Goal: Ask a question

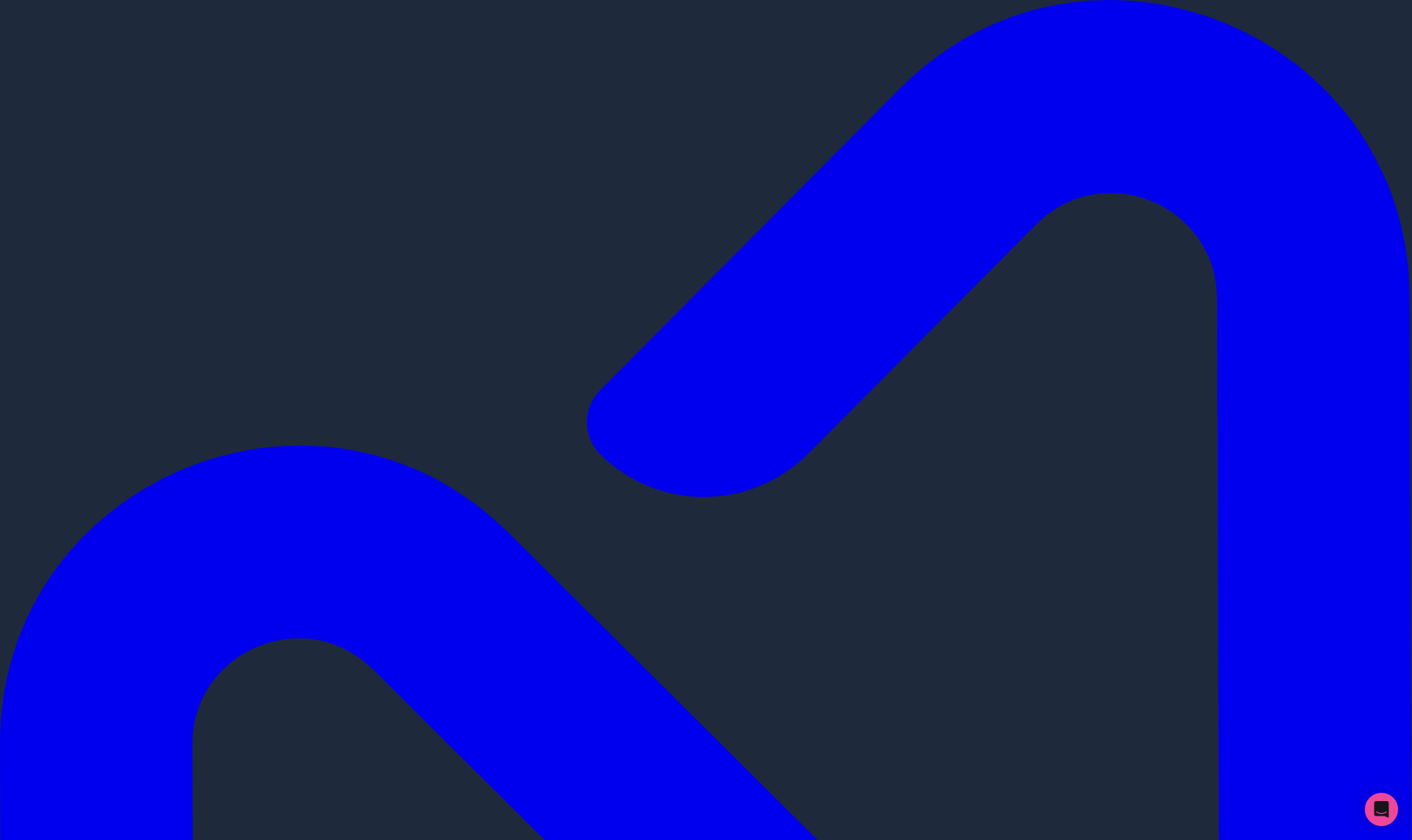
click at [1384, 815] on icon "Open Intercom Messenger" at bounding box center [1381, 809] width 18 height 18
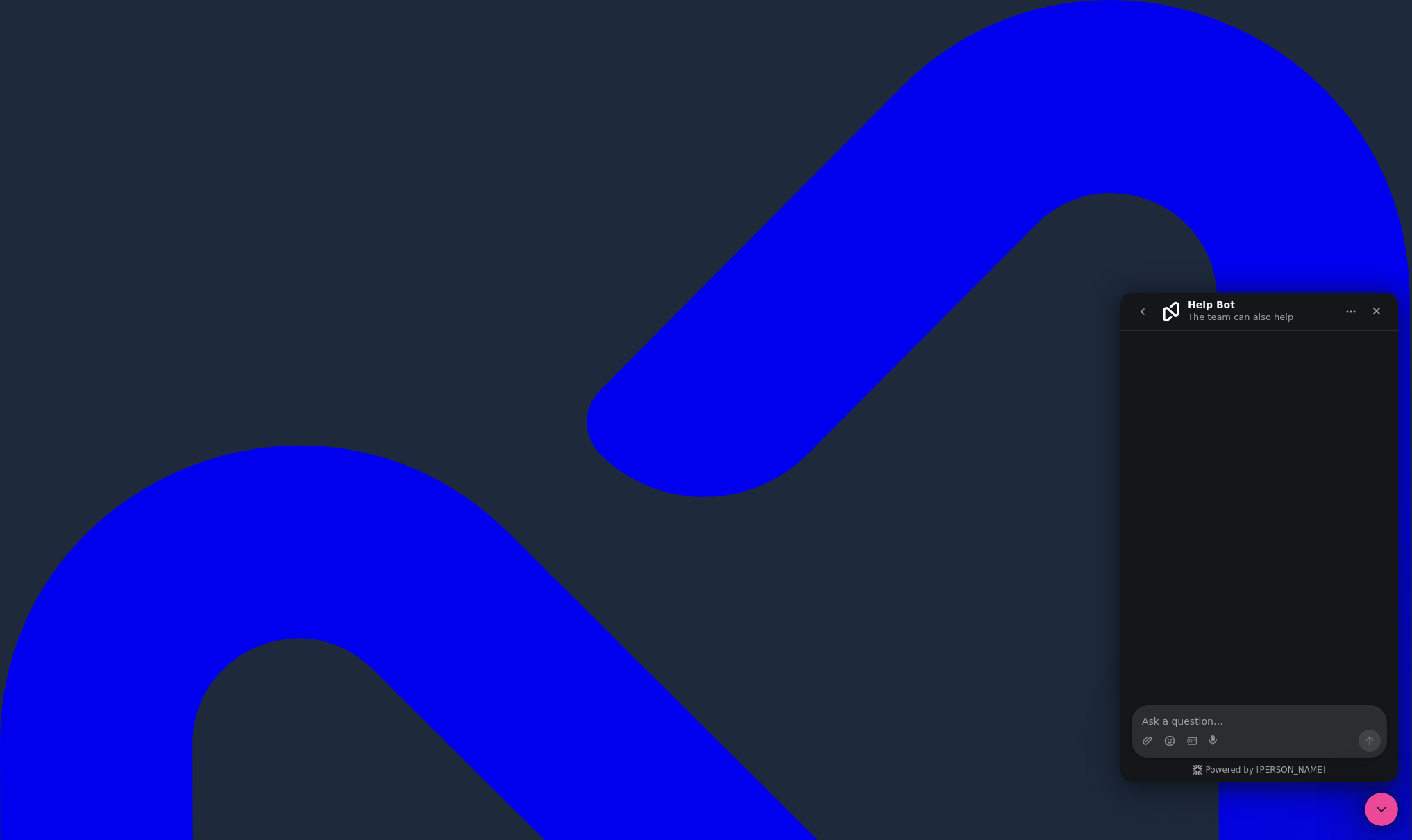
click at [1202, 717] on textarea "Ask a question…" at bounding box center [1259, 717] width 254 height 24
type textarea "H"
type textarea "E"
click at [1326, 724] on textarea "When editing record inline the editing box and lists disappear after clicking a…" at bounding box center [1259, 710] width 254 height 37
click at [1210, 720] on textarea "When editing record inline the editing box and lists disappear after clicking a…" at bounding box center [1259, 710] width 254 height 37
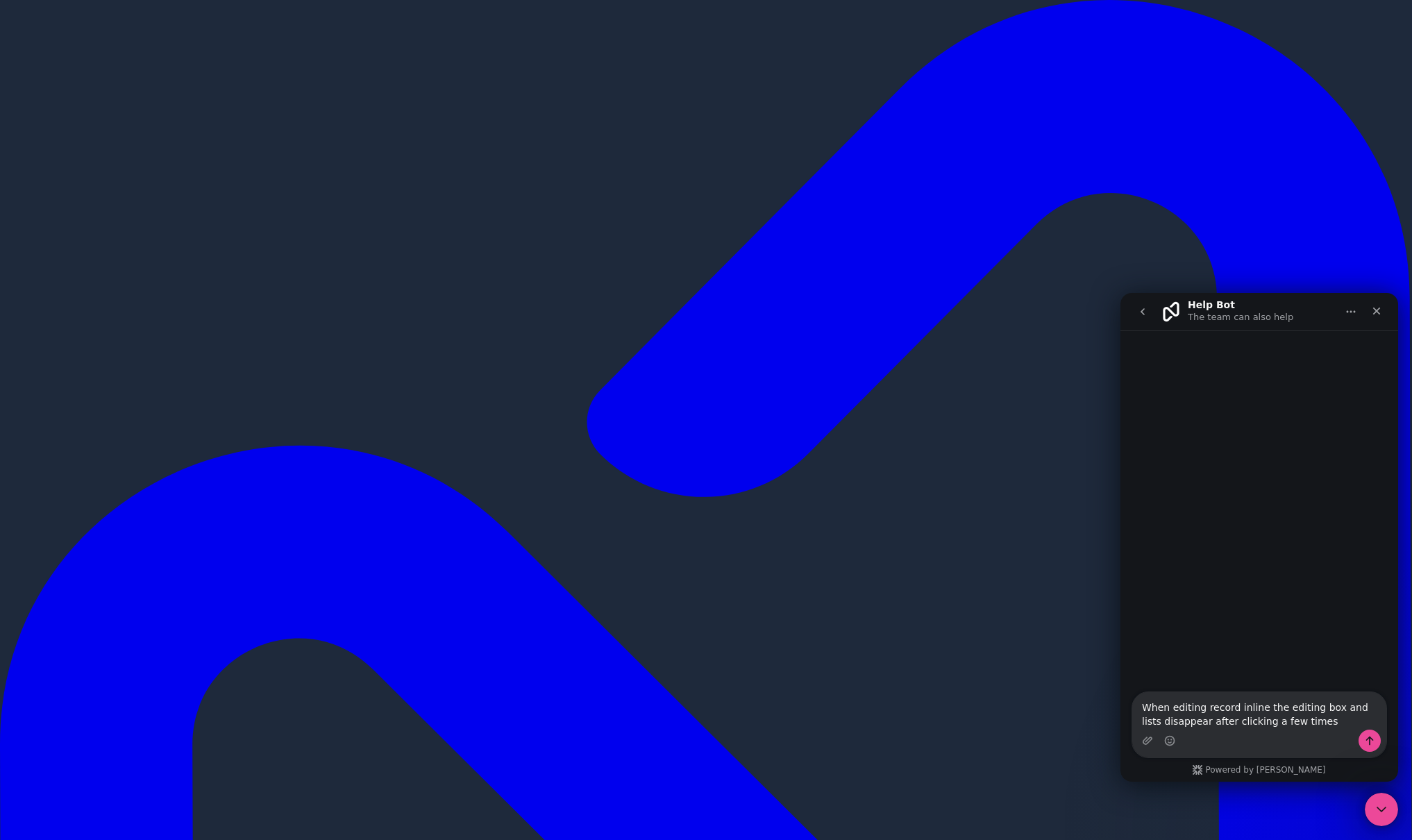
click at [1190, 721] on textarea "When editing record inline the editing box and lists disappear after clicking a…" at bounding box center [1259, 710] width 254 height 37
click at [1275, 724] on textarea "When editing record inline the editing box and lists disappear right after clic…" at bounding box center [1259, 710] width 254 height 37
click at [1228, 724] on textarea "When editing record inline the editing box and lists disappear right after clic…" at bounding box center [1259, 704] width 254 height 51
click at [1254, 722] on textarea "When editing record inline the editing box and lists disappear right after clic…" at bounding box center [1259, 697] width 254 height 65
click at [1232, 681] on textarea "When editing record inline the editing box and lists disappear right after clic…" at bounding box center [1259, 697] width 254 height 65
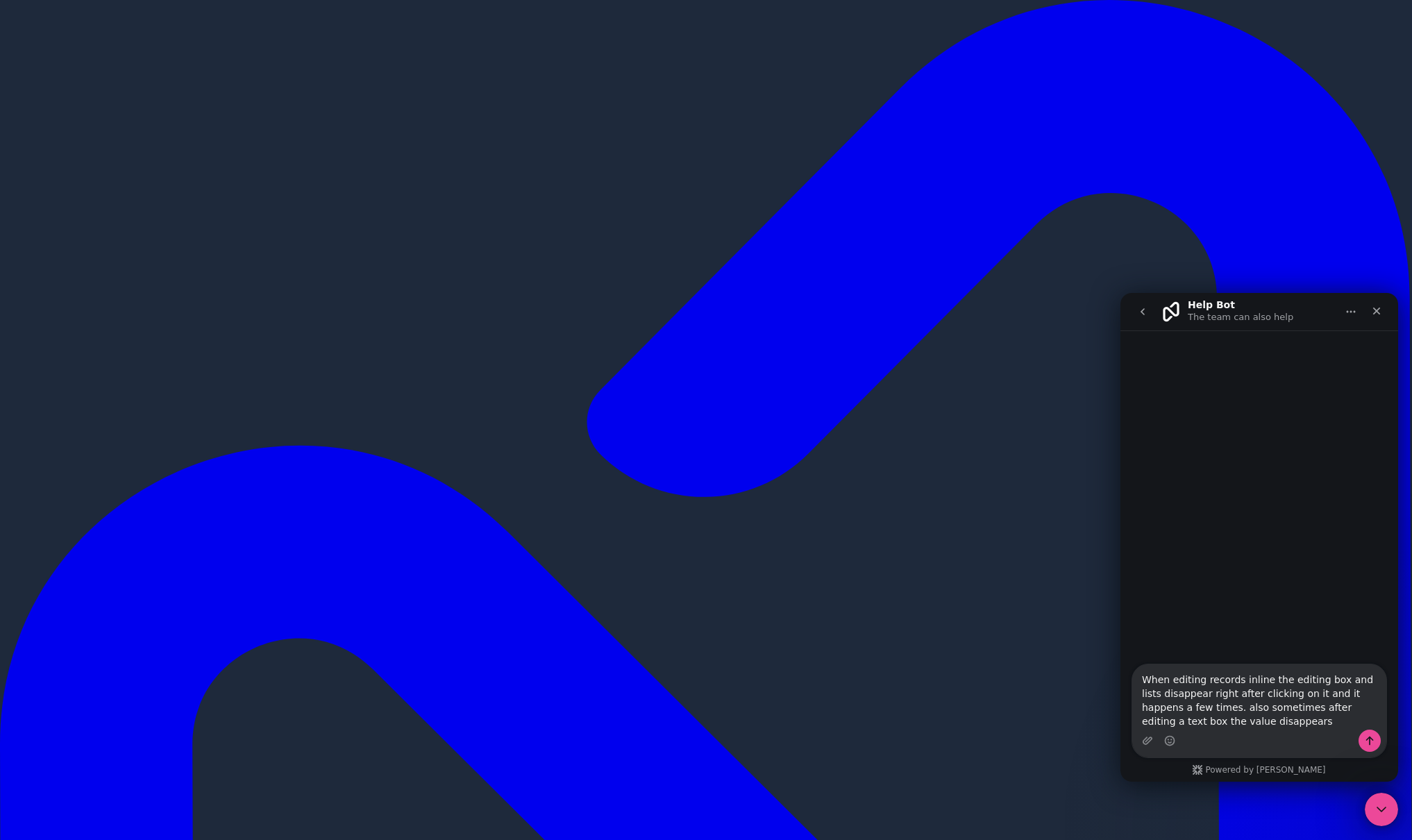
click at [1261, 716] on textarea "When editing records inline the editing box and lists disappear right after cli…" at bounding box center [1259, 697] width 254 height 65
click at [1251, 722] on textarea "When editing records inline the editing box and lists disappear right after cli…" at bounding box center [1259, 697] width 254 height 65
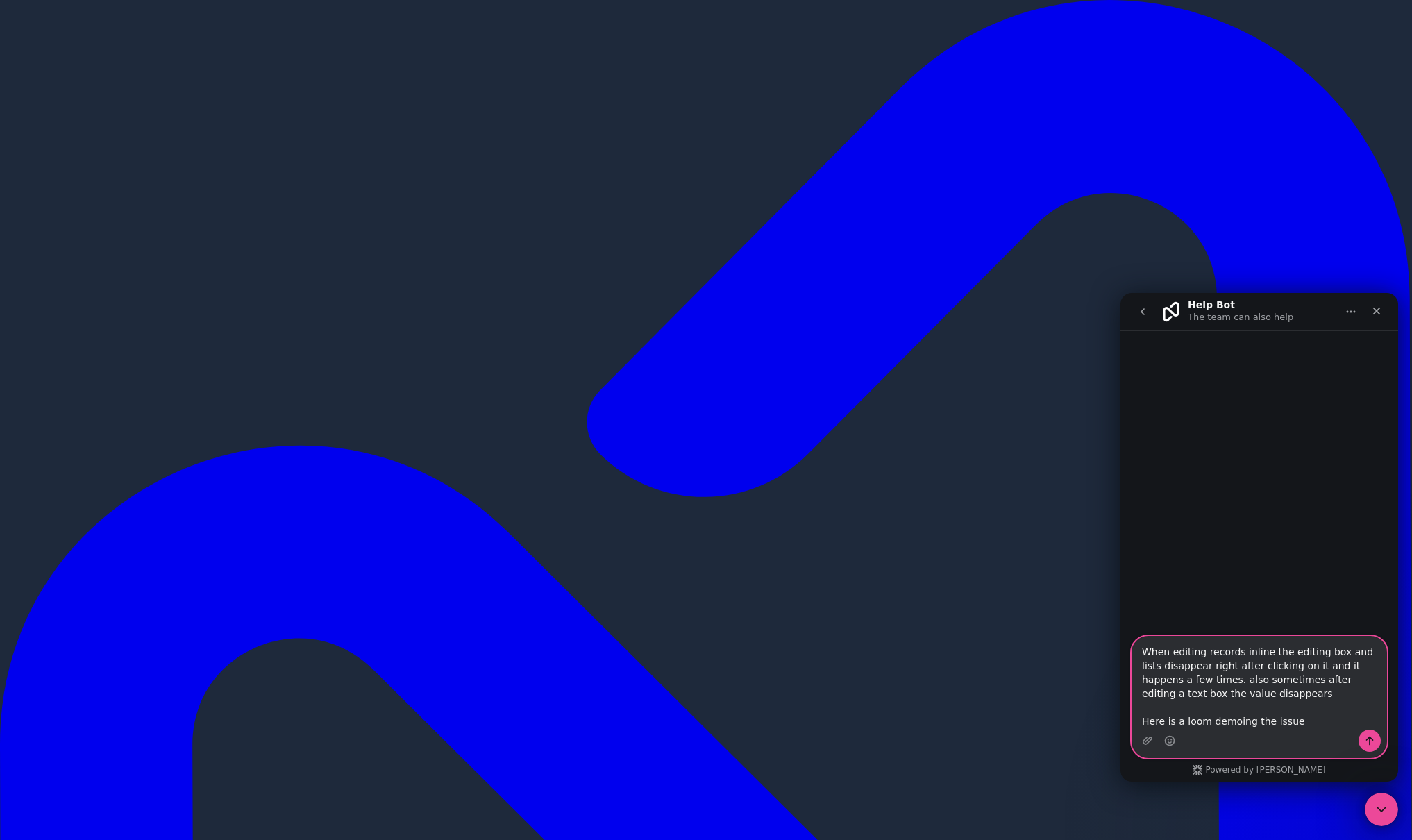
paste textarea "https://www.loom.com/share/46a64a5adea74ede8f2de53b95f26d64?sid=d75539db-2094-4…"
type textarea "When editing records inline the editing box and lists disappear right after cli…"
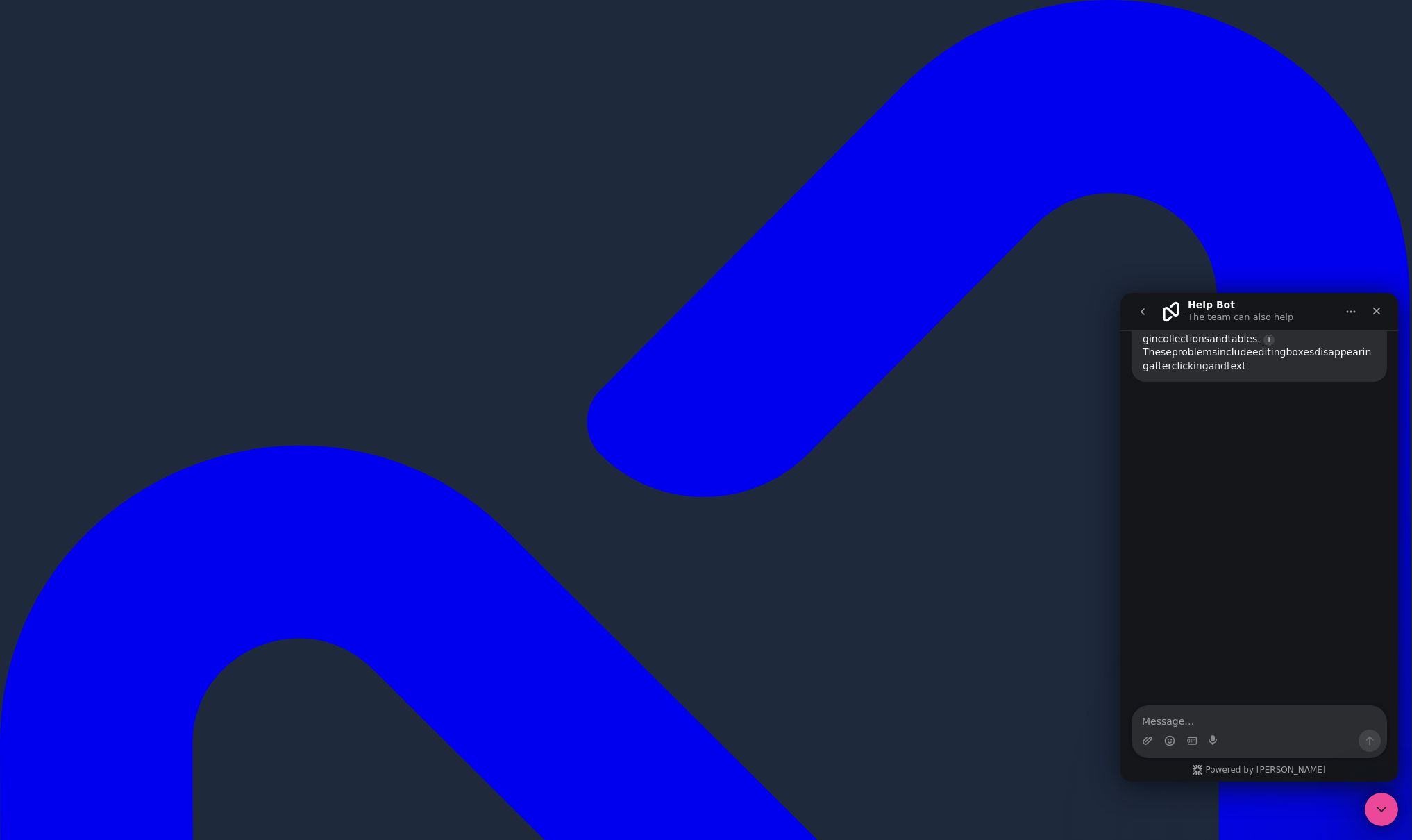
scroll to position [158, 0]
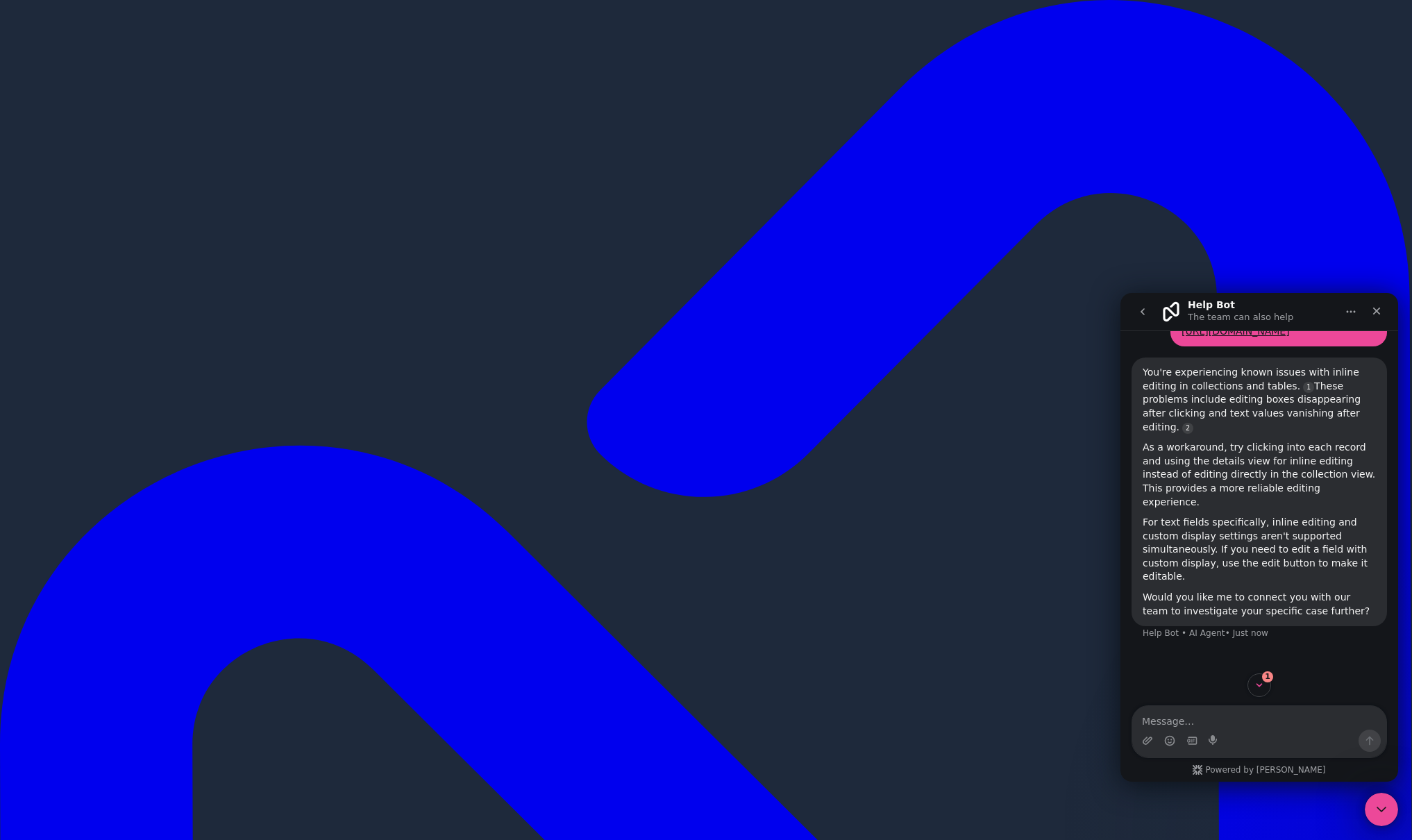
click at [1263, 714] on textarea "Message…" at bounding box center [1259, 717] width 254 height 24
click at [1258, 684] on icon "Scroll to bottom" at bounding box center [1259, 685] width 12 height 12
click at [1246, 723] on textarea "Message…" at bounding box center [1259, 717] width 254 height 24
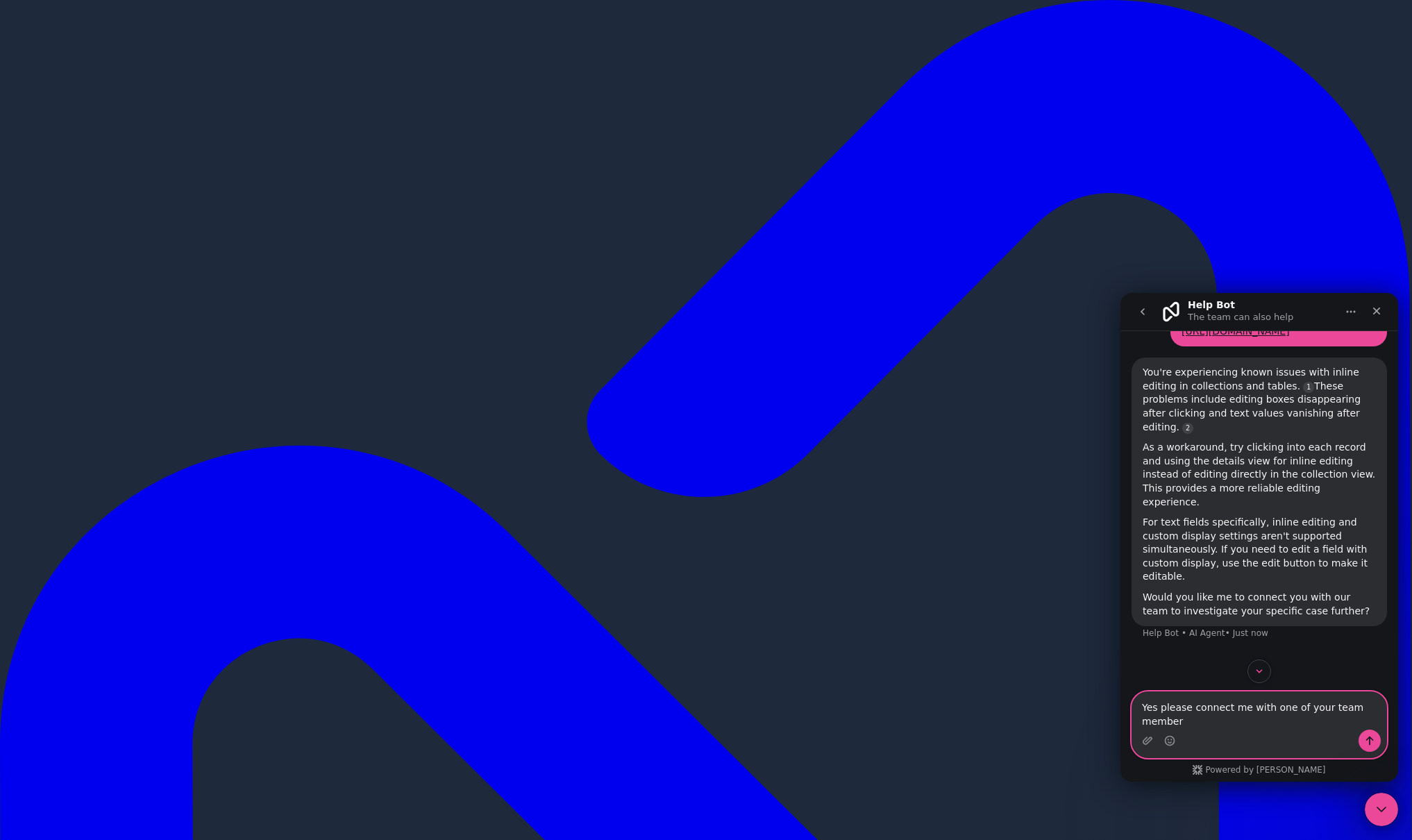
type textarea "Yes please connect me with one of your team members"
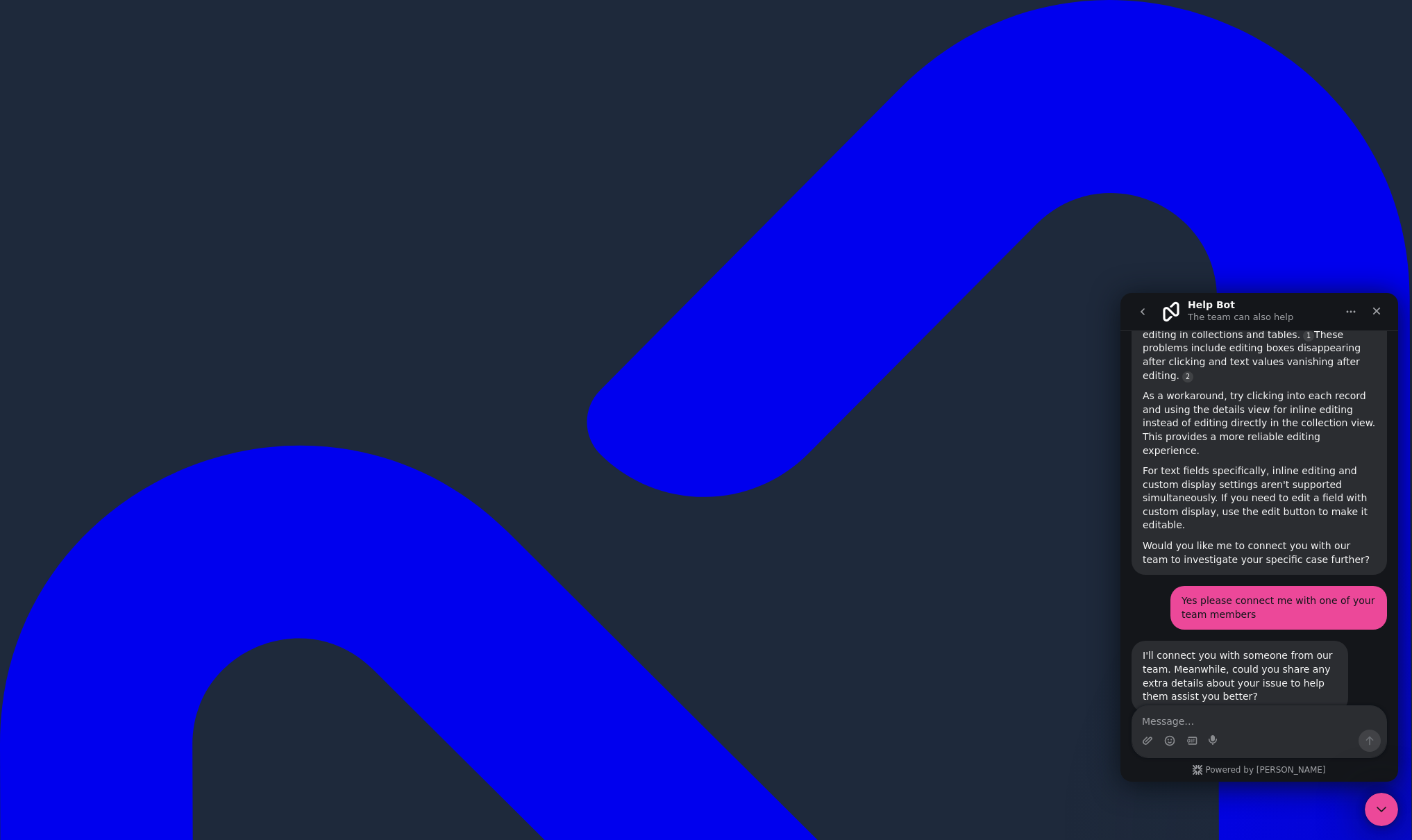
scroll to position [246, 0]
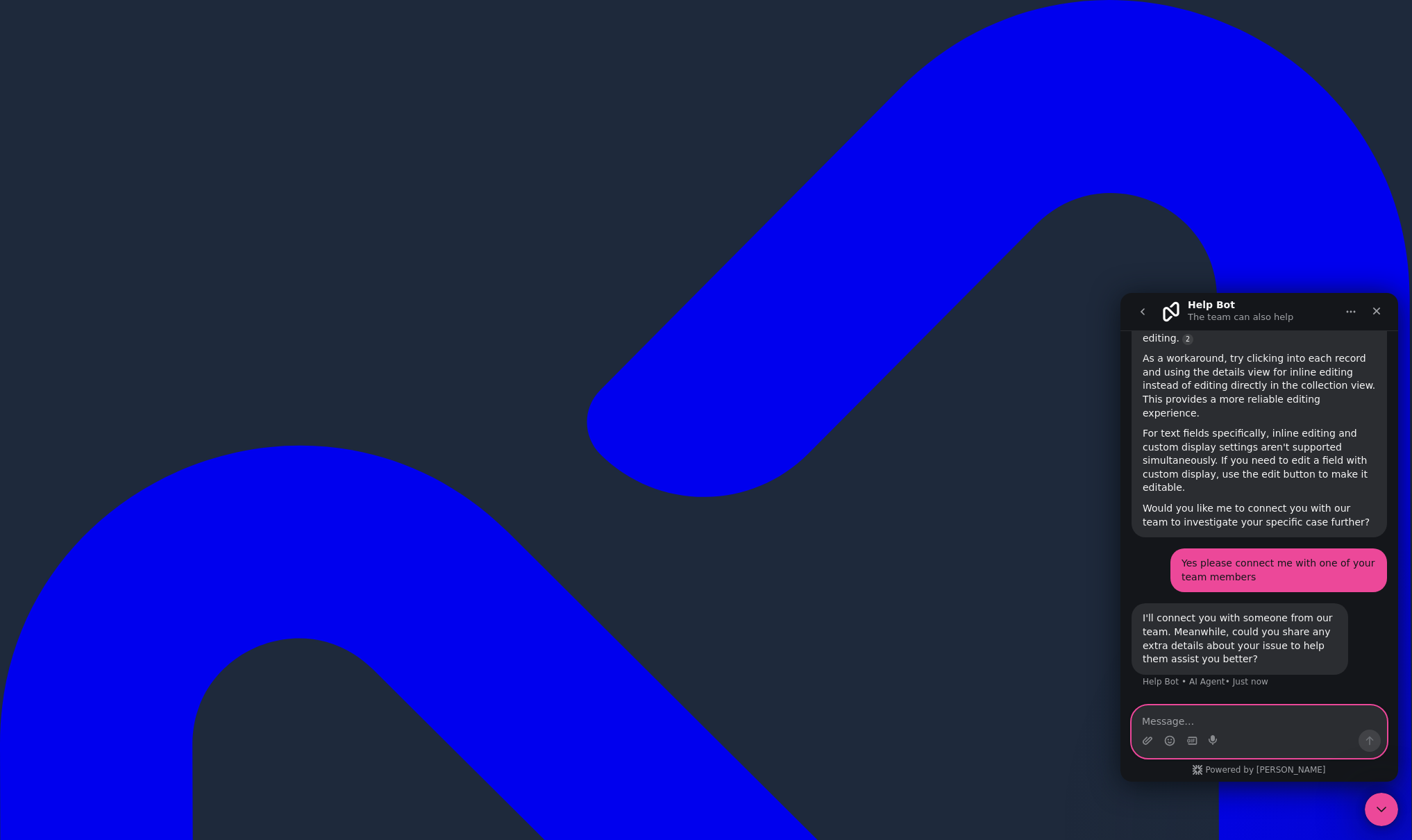
click at [1225, 720] on textarea "Message…" at bounding box center [1259, 717] width 254 height 24
click at [1209, 723] on textarea "Message…" at bounding box center [1259, 717] width 254 height 24
paste textarea "https://fleetmanagementapp.noloco.co/service-logs/view/rec4k9EPEOkVax4rs?_paren…"
type textarea "https://fleetmanagementapp.noloco.co/service-logs/view/rec4k9EPEOkVax4rs?_paren…"
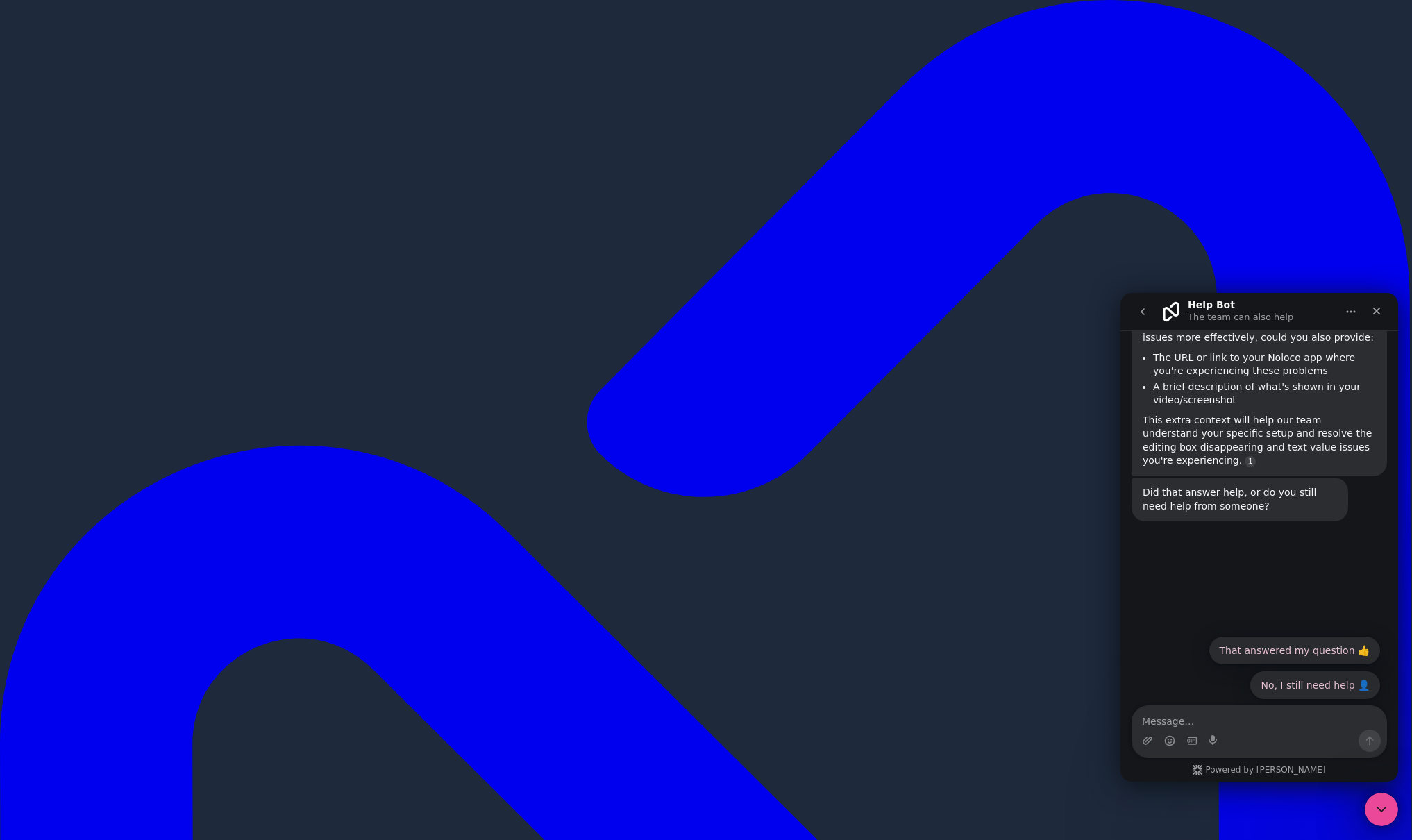
scroll to position [690, 0]
click at [1342, 679] on button "No, I still need help 👤" at bounding box center [1315, 682] width 130 height 27
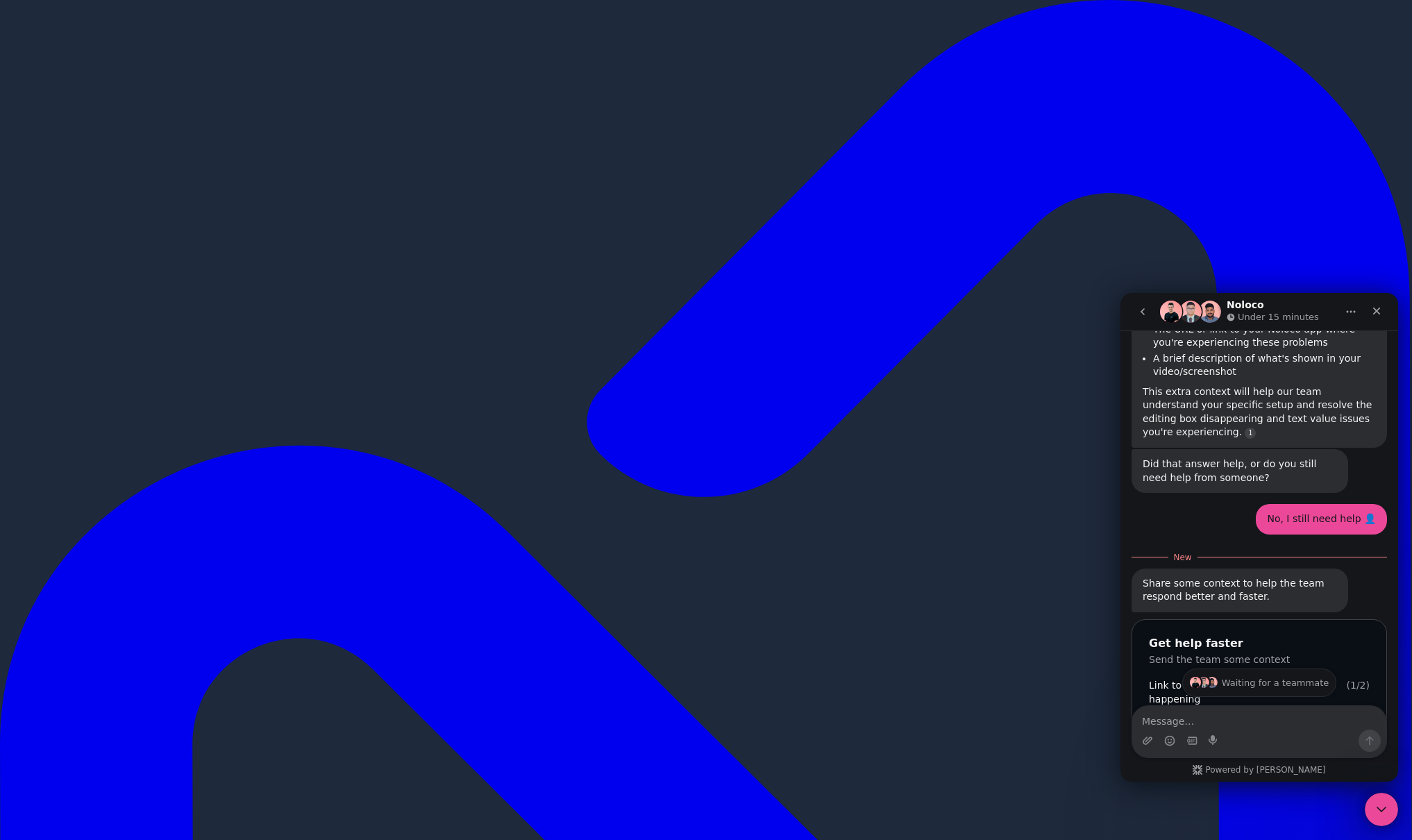
scroll to position [894, 0]
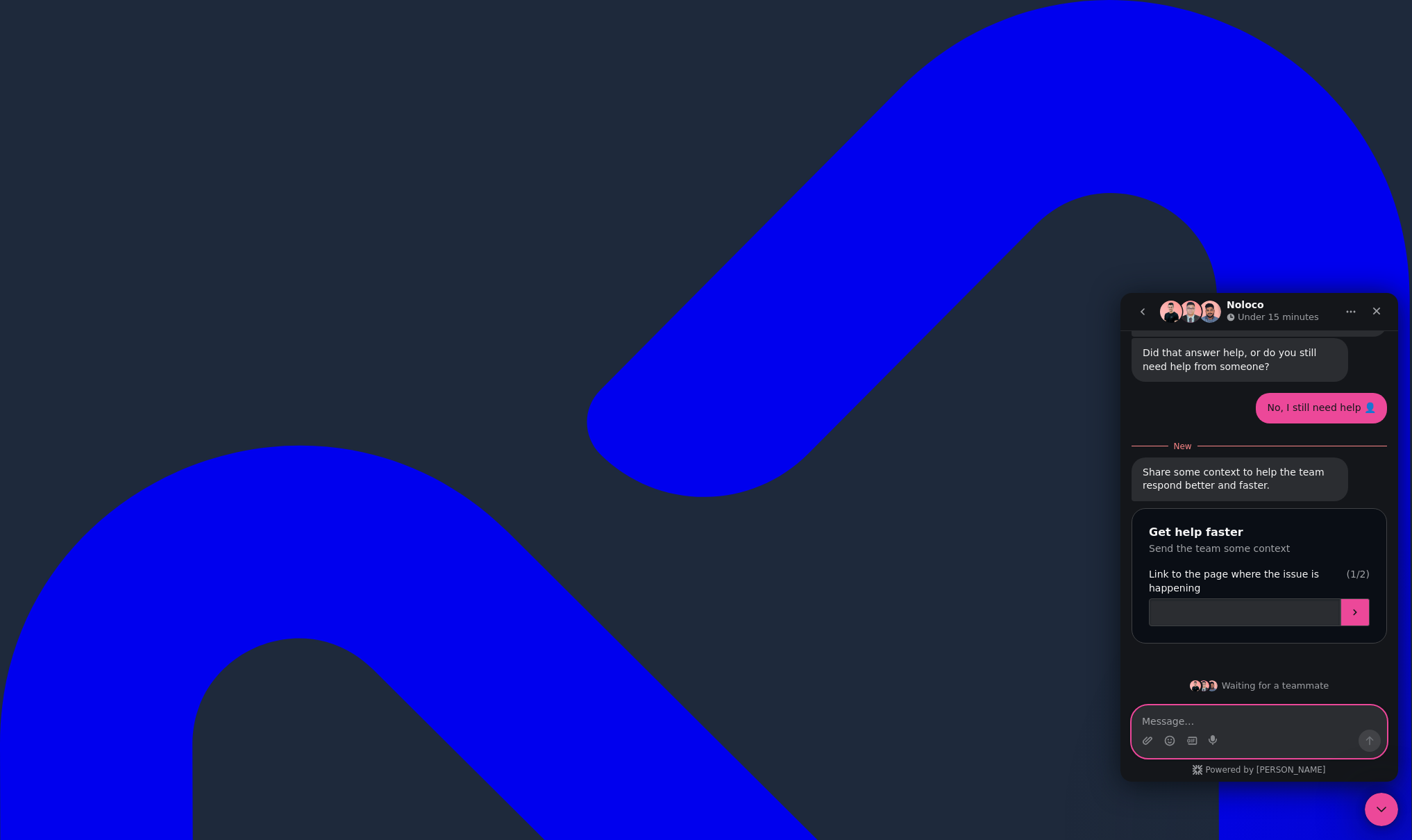
click at [1232, 717] on textarea "Message…" at bounding box center [1259, 717] width 254 height 24
paste textarea "https://fleetmanagementapp.noloco.co/service-logs/view/recCwYKXcY3sEXe0U"
type textarea "https://fleetmanagementapp.noloco.co/service-logs/view/recCwYKXcY3sEXe0U"
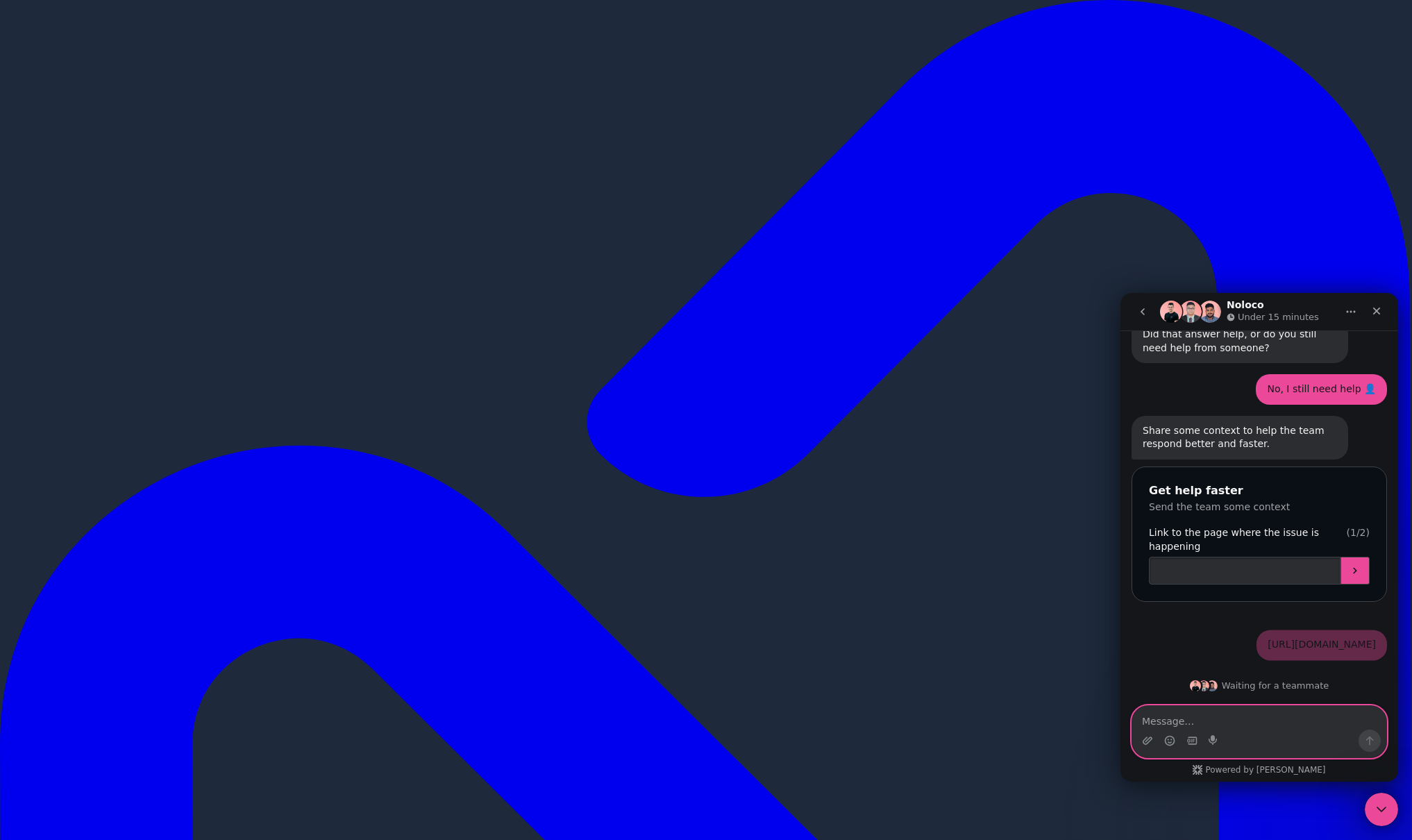
scroll to position [926, 0]
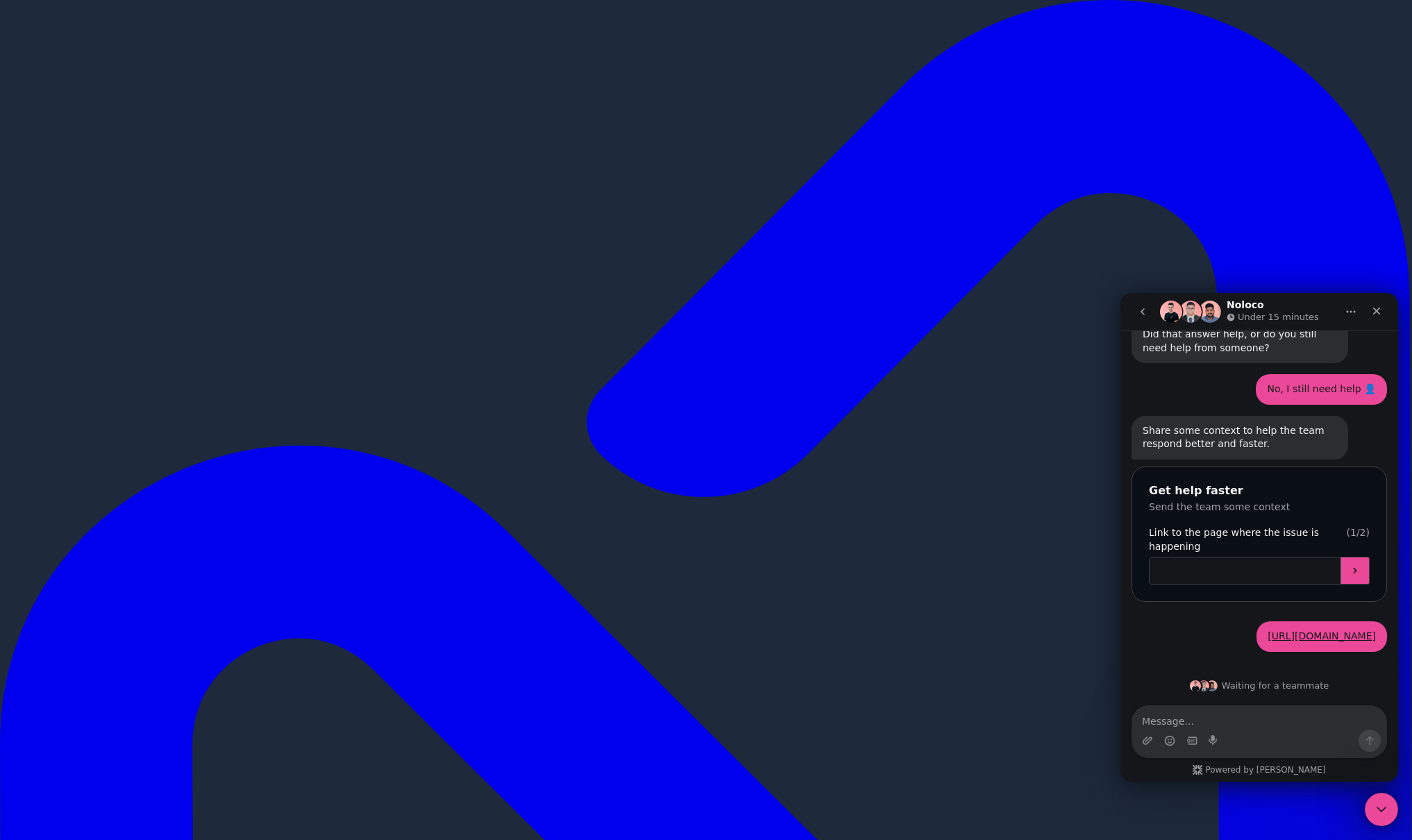
click at [1307, 557] on input "Link to the page where the issue is happening" at bounding box center [1244, 570] width 192 height 27
paste input "https://fleetmanagementapp.noloco.co/service-logs/view/recCwYKXcY3sEXe0U"
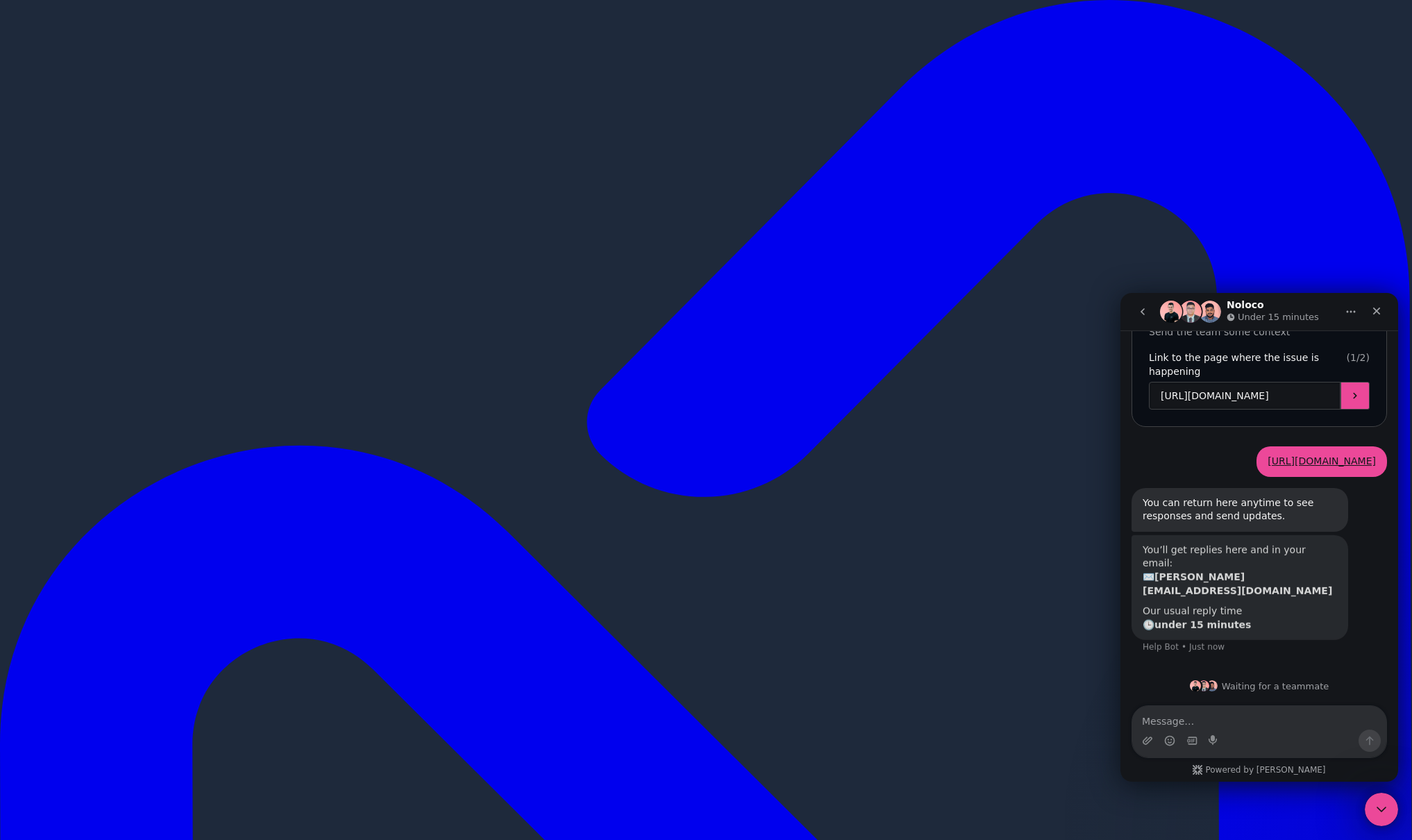
scroll to position [1075, 0]
type input "https://fleetmanagementapp.noloco.co/service-logs/view/recCwYKXcY3sEXe0U"
click at [1356, 401] on button "Submit" at bounding box center [1355, 395] width 29 height 27
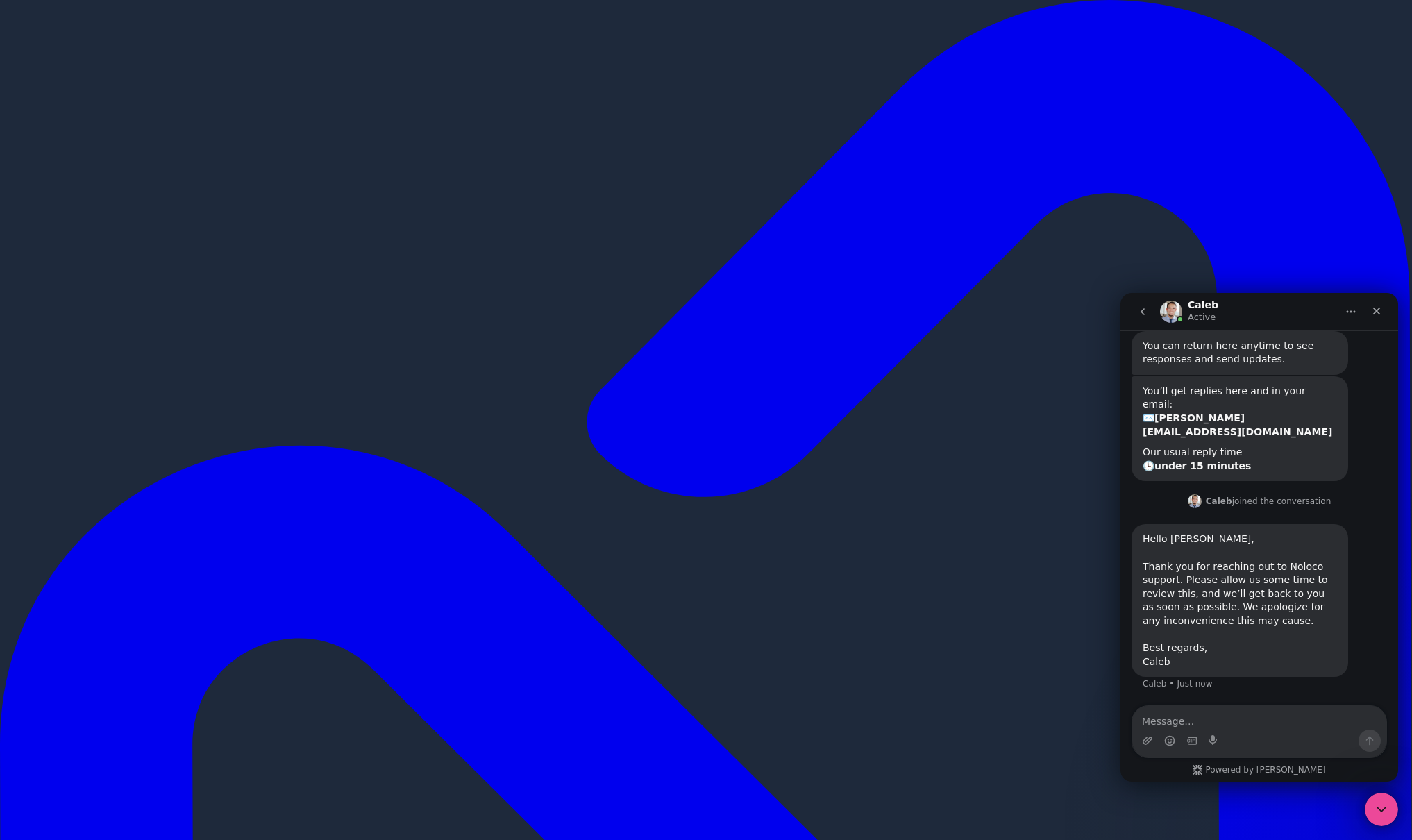
scroll to position [1287, 0]
